Goal: Information Seeking & Learning: Check status

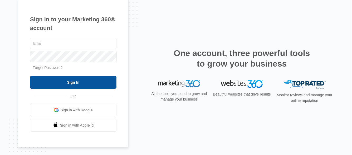
type input "[PERSON_NAME][EMAIL_ADDRESS][DOMAIN_NAME]"
click at [77, 81] on input "Sign In" at bounding box center [73, 82] width 86 height 13
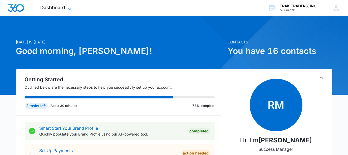
click at [64, 9] on span "Dashboard" at bounding box center [52, 8] width 25 height 6
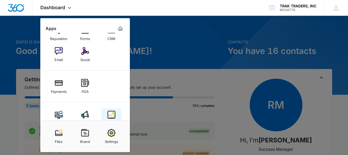
scroll to position [29, 0]
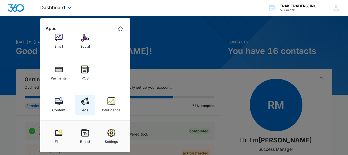
click at [84, 105] on div "Ads" at bounding box center [85, 108] width 6 height 7
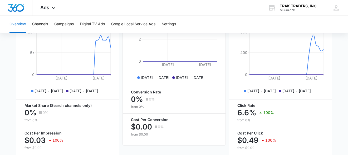
scroll to position [276, 0]
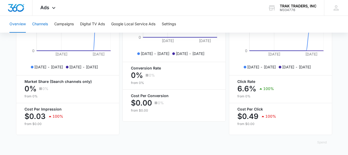
click at [45, 23] on button "Channels" at bounding box center [40, 24] width 16 height 17
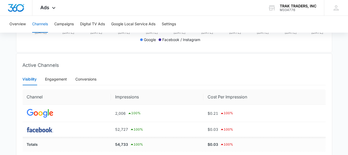
scroll to position [197, 0]
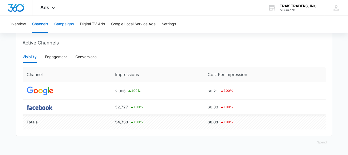
click at [66, 25] on button "Campaigns" at bounding box center [63, 24] width 19 height 17
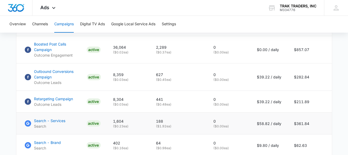
scroll to position [322, 0]
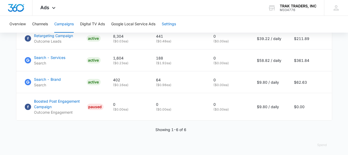
click at [171, 25] on button "Settings" at bounding box center [169, 24] width 14 height 17
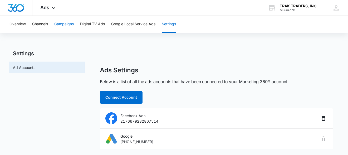
click at [58, 23] on button "Campaigns" at bounding box center [63, 24] width 19 height 17
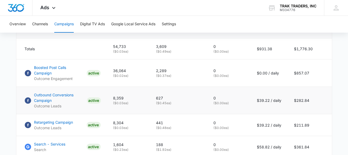
scroll to position [237, 0]
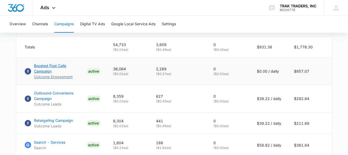
click at [60, 68] on p "Boosted Post Calls Campaign" at bounding box center [59, 68] width 50 height 11
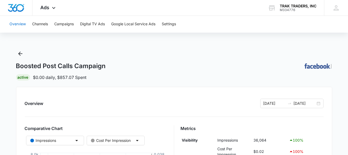
click at [21, 25] on button "Overview" at bounding box center [17, 24] width 16 height 17
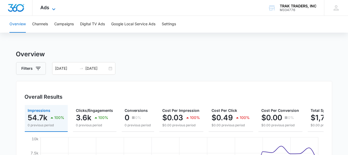
click at [46, 9] on span "Ads" at bounding box center [44, 8] width 9 height 6
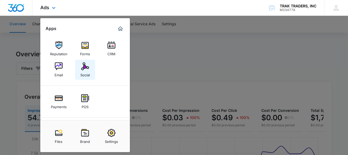
click at [87, 67] on img at bounding box center [85, 66] width 8 height 8
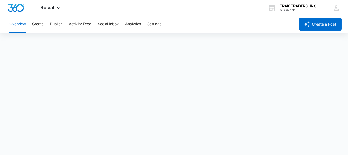
click at [20, 24] on button "Overview" at bounding box center [17, 24] width 16 height 17
click at [133, 24] on button "Analytics" at bounding box center [133, 24] width 16 height 17
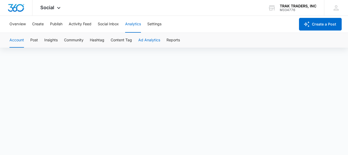
click at [152, 41] on button "Ad Analytics" at bounding box center [149, 40] width 22 height 15
click at [171, 42] on button "Reports" at bounding box center [172, 40] width 13 height 15
click at [123, 40] on button "Content Tag" at bounding box center [121, 40] width 21 height 15
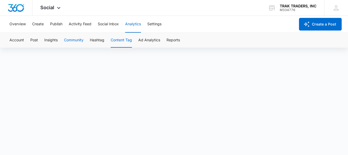
click at [74, 40] on button "Community" at bounding box center [73, 40] width 19 height 15
click at [22, 40] on button "Account" at bounding box center [16, 40] width 14 height 15
